Goal: Check status

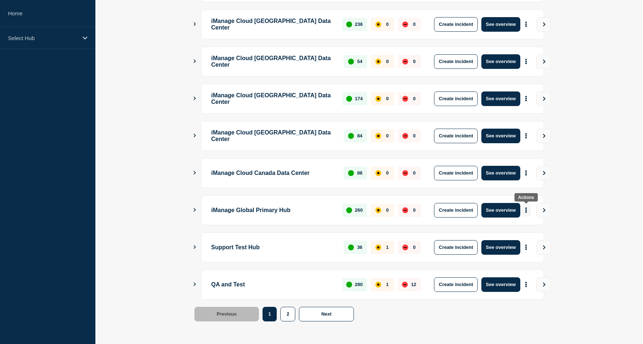
click at [526, 207] on icon "More actions" at bounding box center [526, 209] width 2 height 5
click at [528, 245] on div "Create incident Create maintenance View Status Page" at bounding box center [526, 237] width 74 height 36
click at [528, 242] on link "View Status Page" at bounding box center [526, 242] width 54 height 6
click at [601, 194] on main "iManage Cloud US Data Center 1736 0 0 Create incident See overview iManage Clou…" at bounding box center [369, 133] width 548 height 420
click at [76, 44] on div "Select Hub" at bounding box center [47, 38] width 95 height 22
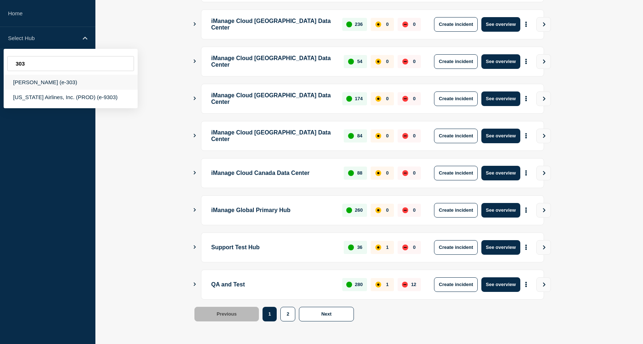
type input "303"
click at [64, 83] on div "[PERSON_NAME] (e-303)" at bounding box center [71, 82] width 134 height 15
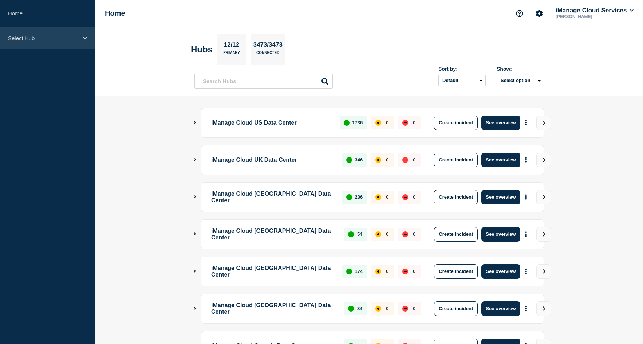
click at [36, 42] on div "Select Hub" at bounding box center [47, 38] width 95 height 22
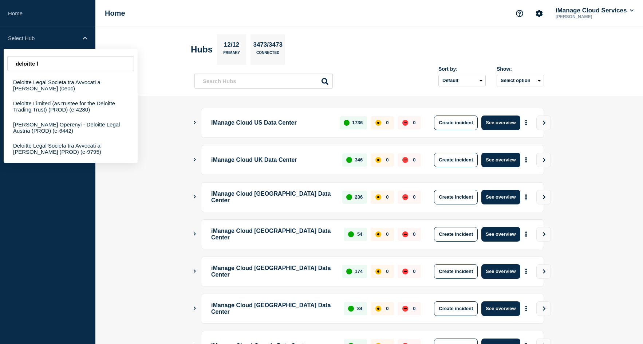
click at [47, 72] on div "deloitte l Deloitte Legal Societa tra Avvocati a [PERSON_NAME] (0e0c) Deloitte …" at bounding box center [71, 106] width 134 height 114
click at [48, 65] on input "deloitte l" at bounding box center [70, 63] width 127 height 15
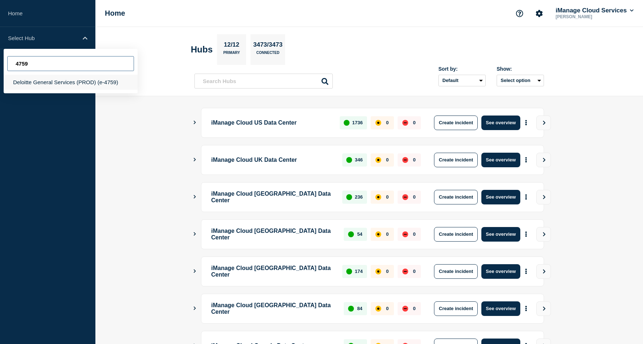
type input "4759"
click at [82, 82] on div "Deloitte General Services (PROD) (e-4759)" at bounding box center [71, 82] width 134 height 15
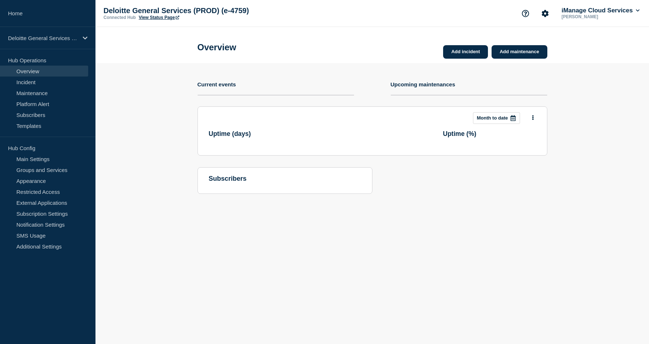
click at [154, 18] on link "View Status Page" at bounding box center [159, 17] width 40 height 5
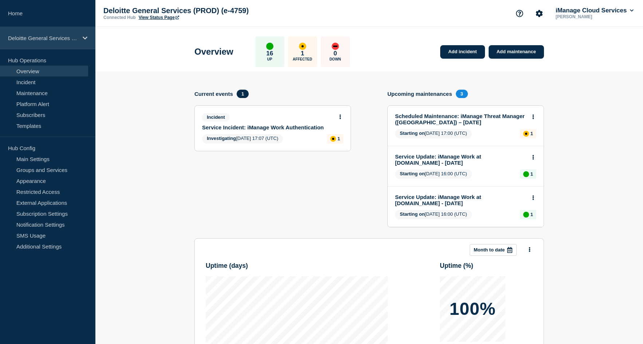
click at [44, 38] on p "Deloitte General Services (PROD) (e-4759)" at bounding box center [43, 38] width 70 height 6
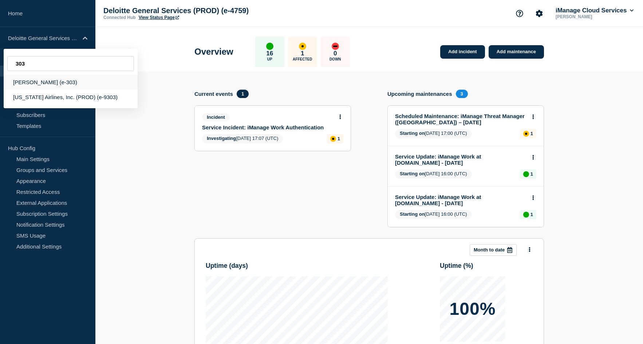
type input "303"
click at [81, 83] on div "[PERSON_NAME] (e-303)" at bounding box center [71, 82] width 134 height 15
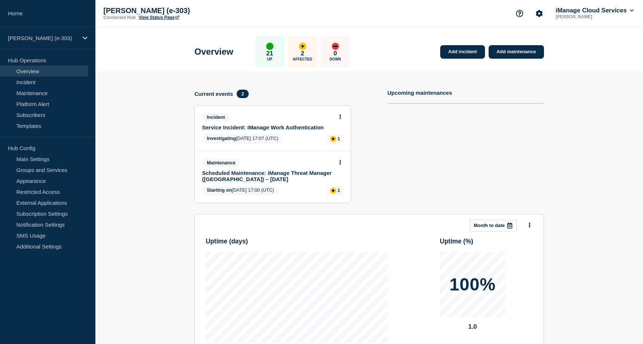
click at [170, 19] on link "View Status Page" at bounding box center [159, 17] width 40 height 5
